Goal: Task Accomplishment & Management: Complete application form

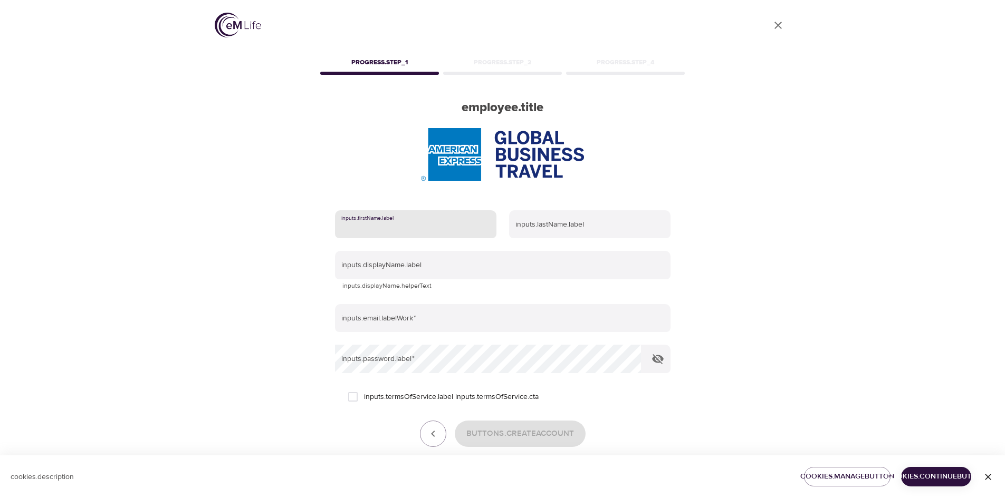
click at [398, 228] on input "text" at bounding box center [415, 224] width 161 height 28
click at [531, 178] on div "User Profile progress.step_1 progress.step_2 progress.step_4 employee.title inp…" at bounding box center [502, 249] width 601 height 498
click at [403, 227] on input "text" at bounding box center [415, 224] width 161 height 28
drag, startPoint x: 403, startPoint y: 227, endPoint x: 203, endPoint y: 226, distance: 200.4
click at [206, 226] on div "User Profile progress.step_1 progress.step_2 progress.step_4 employee.title inp…" at bounding box center [502, 249] width 601 height 498
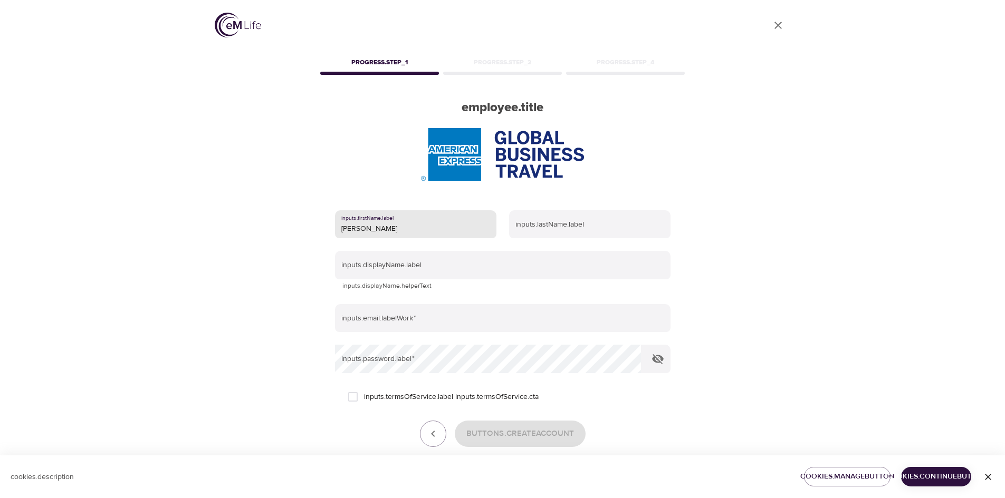
type input "[PERSON_NAME]"
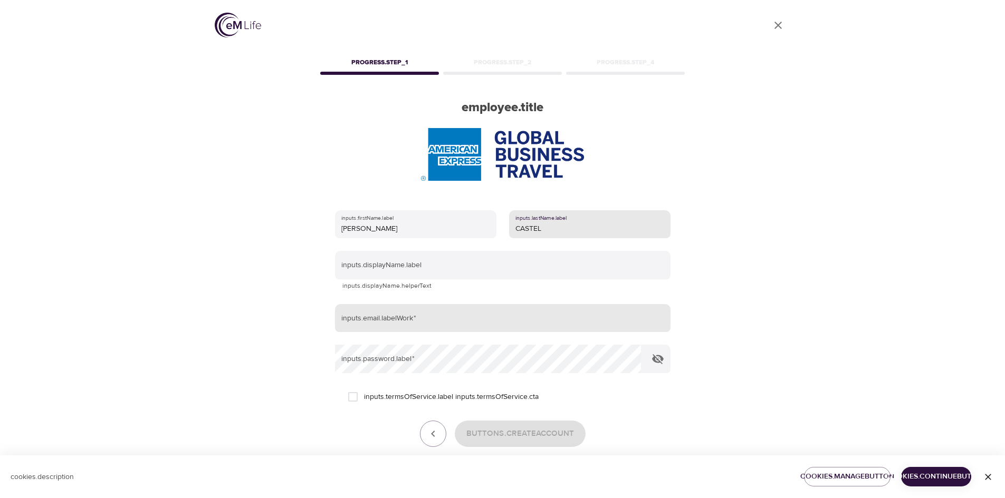
type input "CASTEL"
click at [431, 319] on input "email" at bounding box center [502, 318] width 335 height 28
type input "[EMAIL_ADDRESS][DOMAIN_NAME]"
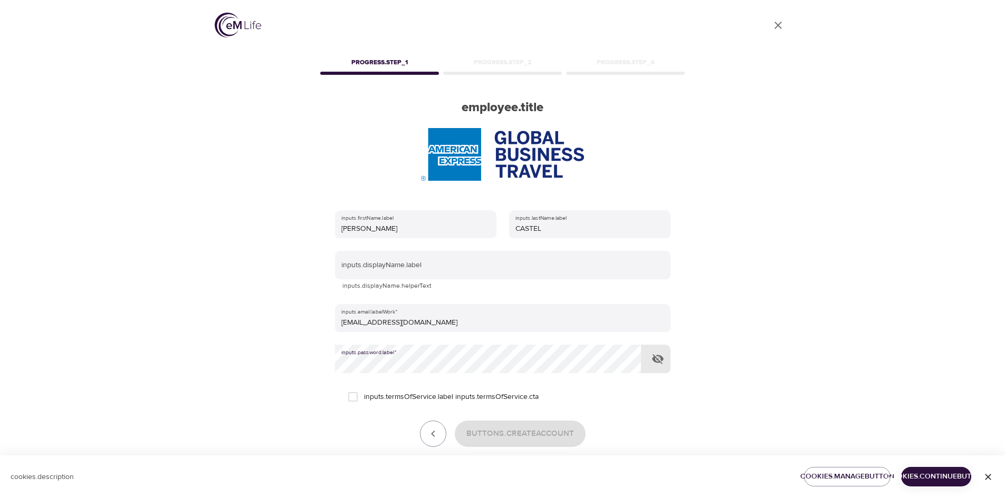
click at [351, 319] on input "inputs.termsOfService.label inputs.termsOfService.cta" at bounding box center [353, 397] width 22 height 22
checkbox input "true"
click at [497, 319] on button "buttons.createAccount" at bounding box center [520, 434] width 131 height 26
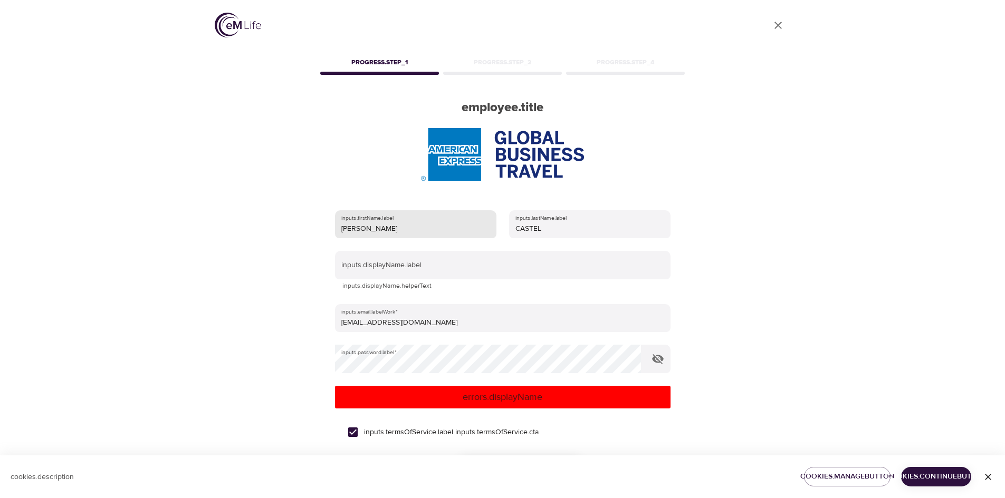
click at [416, 230] on input "[PERSON_NAME]" at bounding box center [415, 224] width 161 height 28
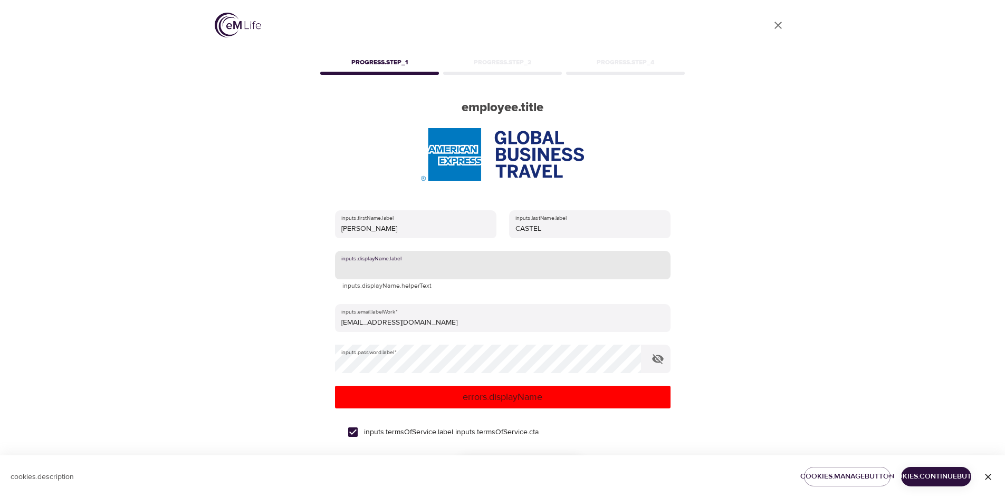
click at [359, 266] on input "text" at bounding box center [502, 265] width 335 height 28
type input "[PERSON_NAME]"
click at [531, 319] on p "errors.displayName" at bounding box center [502, 397] width 327 height 14
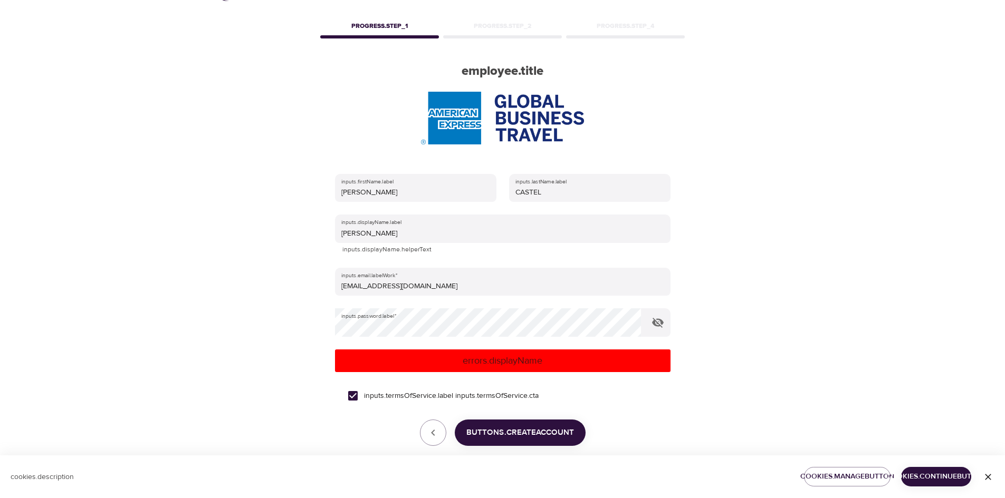
scroll to position [84, 0]
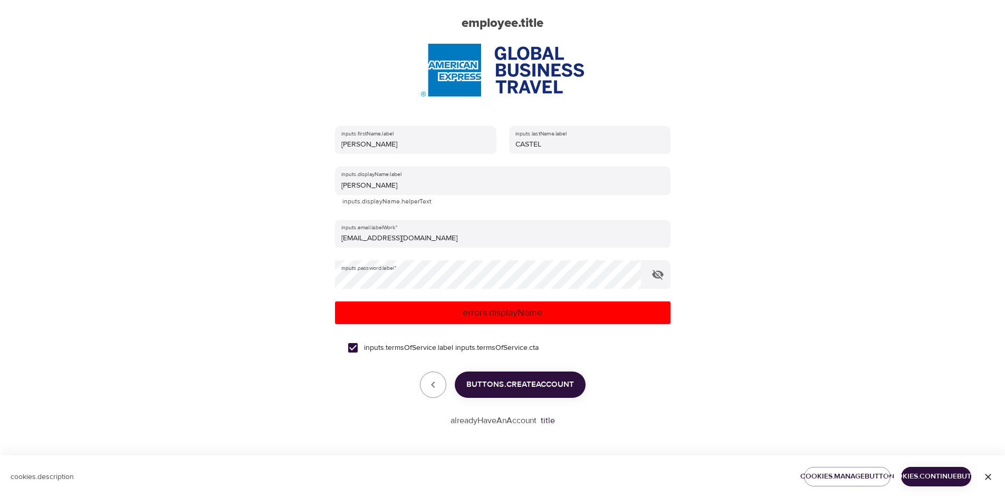
click at [491, 319] on span "buttons.createAccount" at bounding box center [520, 385] width 108 height 14
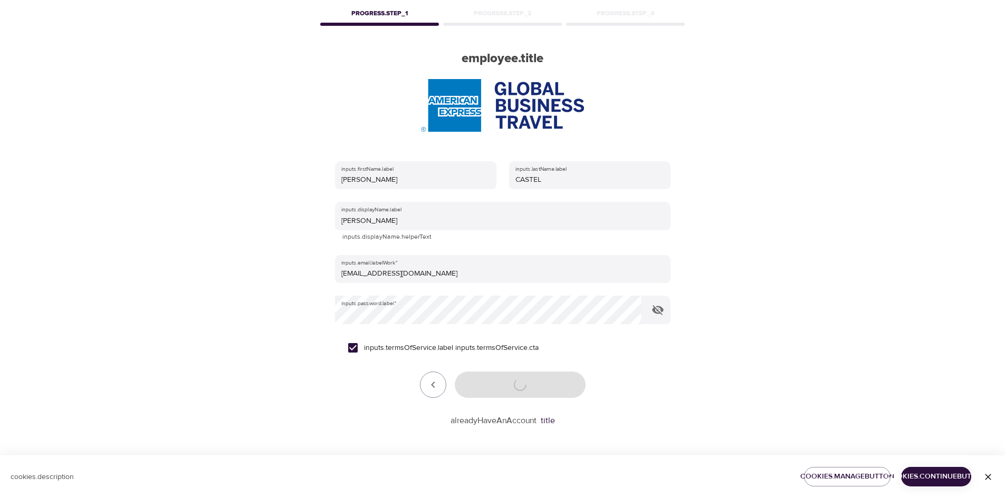
scroll to position [49, 0]
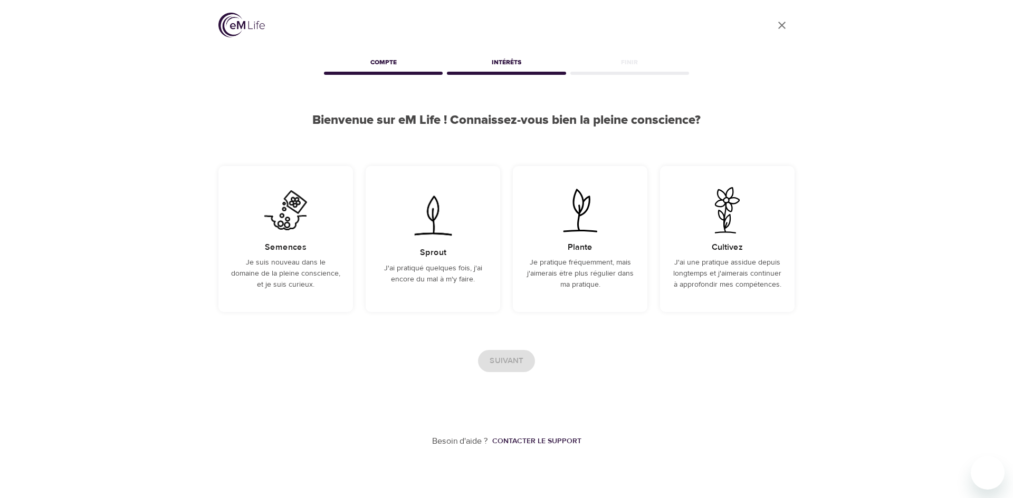
click at [508, 319] on div "Suivant" at bounding box center [506, 361] width 576 height 22
click at [531, 26] on icon "User Profile" at bounding box center [781, 25] width 13 height 13
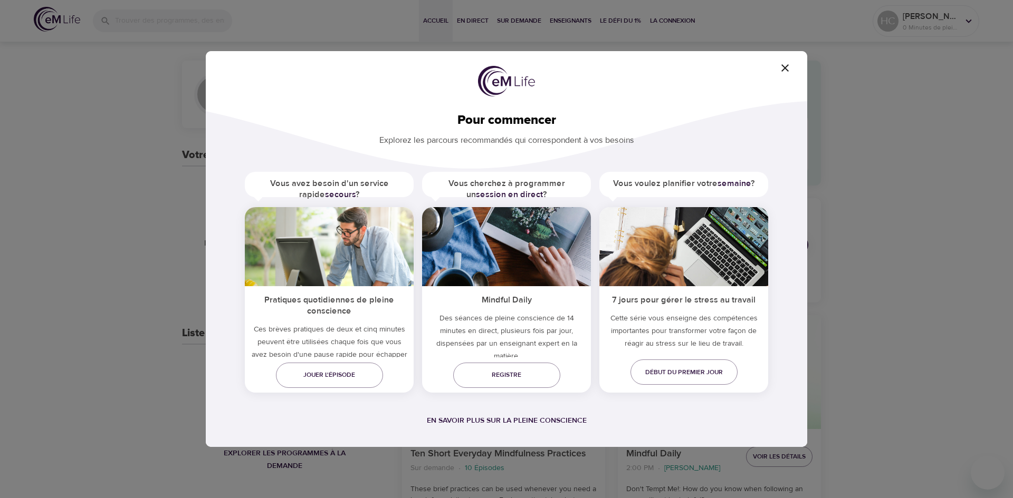
click at [531, 66] on icon "button" at bounding box center [784, 67] width 7 height 7
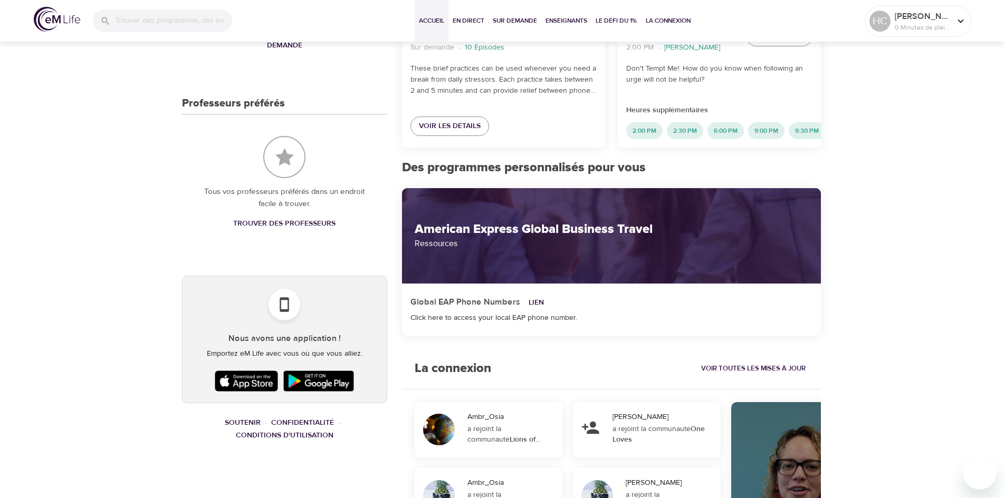
scroll to position [422, 0]
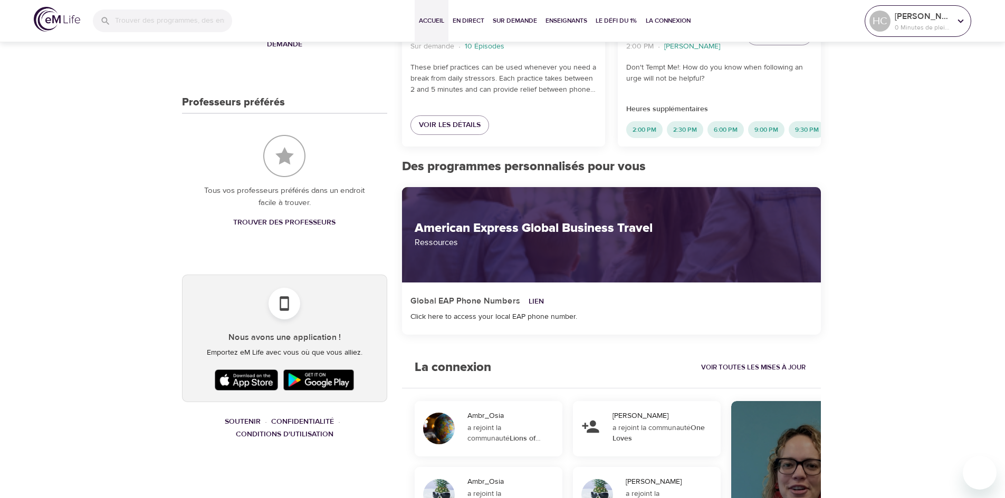
click at [531, 18] on icon at bounding box center [961, 21] width 12 height 12
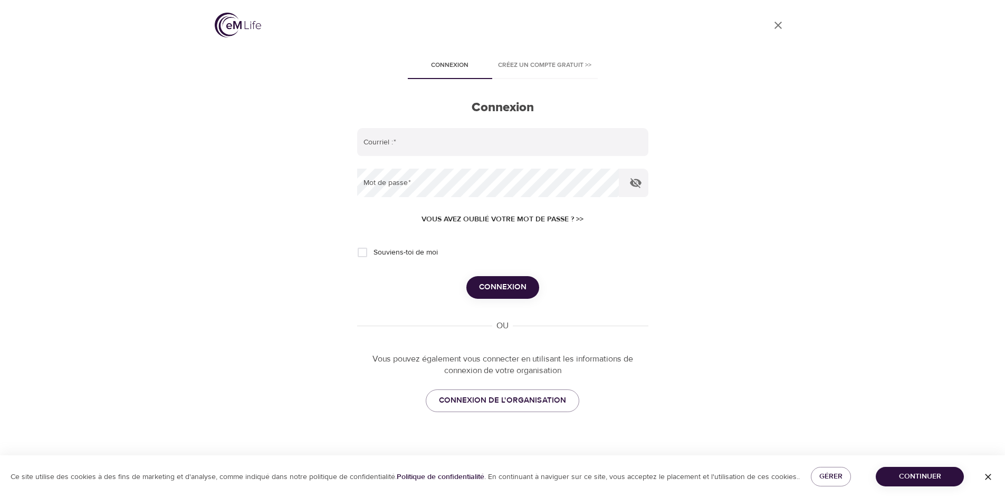
type input "[EMAIL_ADDRESS][DOMAIN_NAME]"
